Goal: Register for event/course

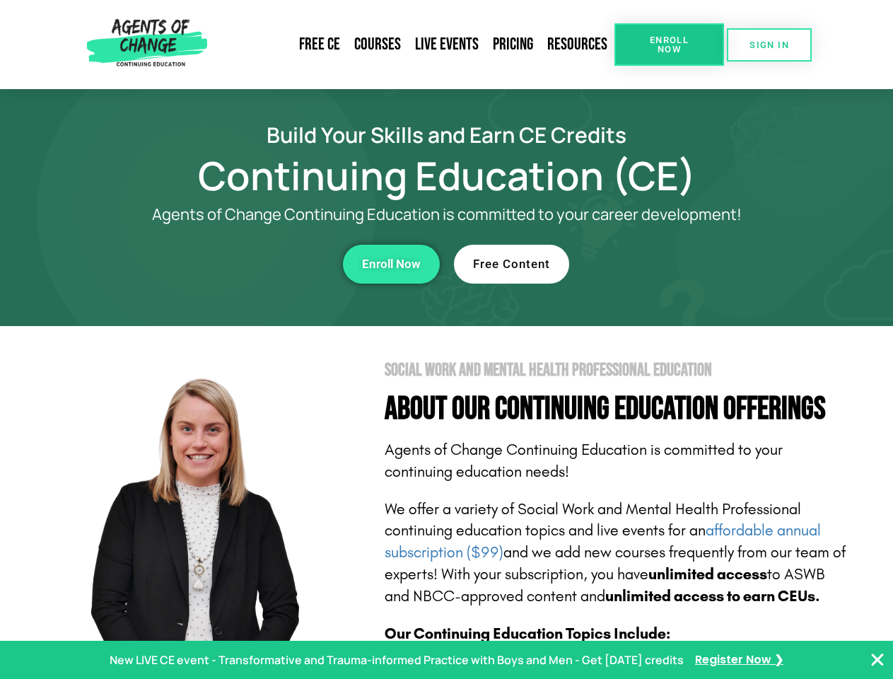
click at [446, 339] on section "Social Work and Mental Health Professional Education About Our Continuing Educa…" at bounding box center [446, 623] width 893 height 594
click at [578, 45] on link "Resources" at bounding box center [577, 44] width 74 height 33
click at [669, 45] on span "Enroll Now" at bounding box center [669, 44] width 64 height 18
click at [769, 45] on span "SIGN IN" at bounding box center [769, 44] width 40 height 9
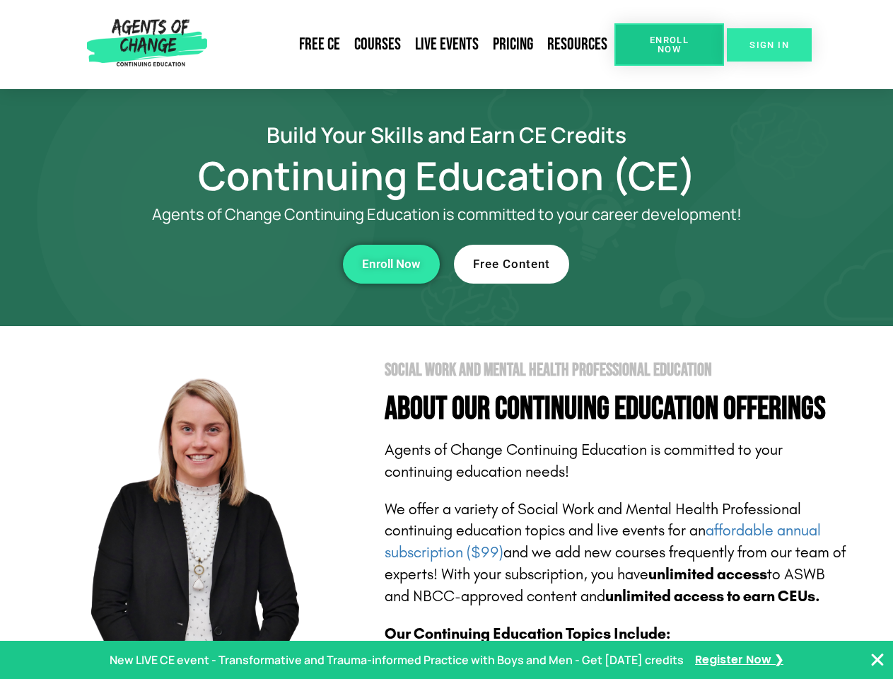
click at [769, 45] on span "SIGN IN" at bounding box center [769, 44] width 40 height 9
click at [245, 264] on div "Enroll Now" at bounding box center [245, 264] width 389 height 39
click at [391, 264] on span "Enroll Now" at bounding box center [391, 264] width 59 height 12
